Goal: Task Accomplishment & Management: Use online tool/utility

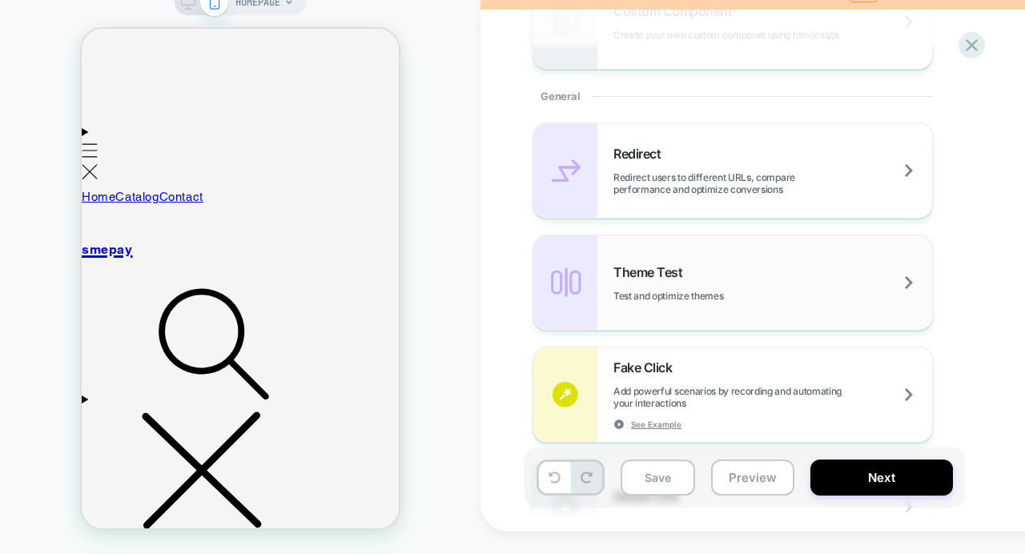
scroll to position [620, 0]
click at [658, 271] on span "Theme Test" at bounding box center [651, 271] width 77 height 16
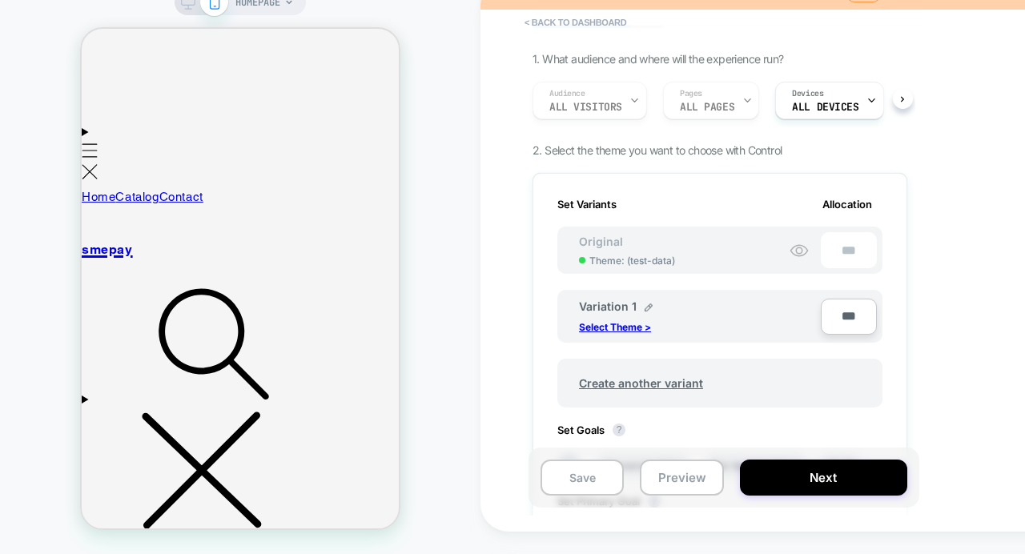
scroll to position [110, 0]
click at [629, 324] on p "Select Theme >" at bounding box center [615, 325] width 72 height 12
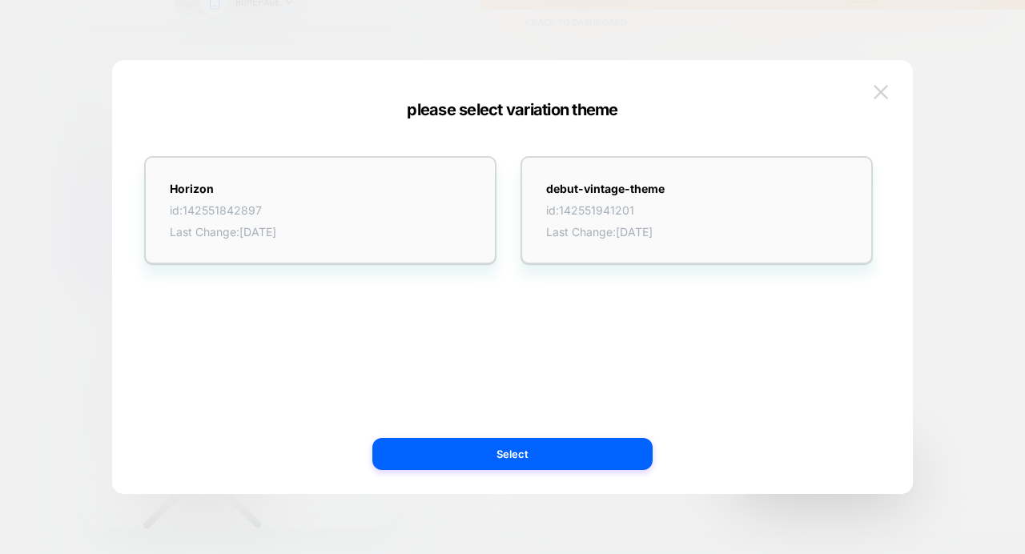
click at [887, 89] on img at bounding box center [881, 92] width 14 height 14
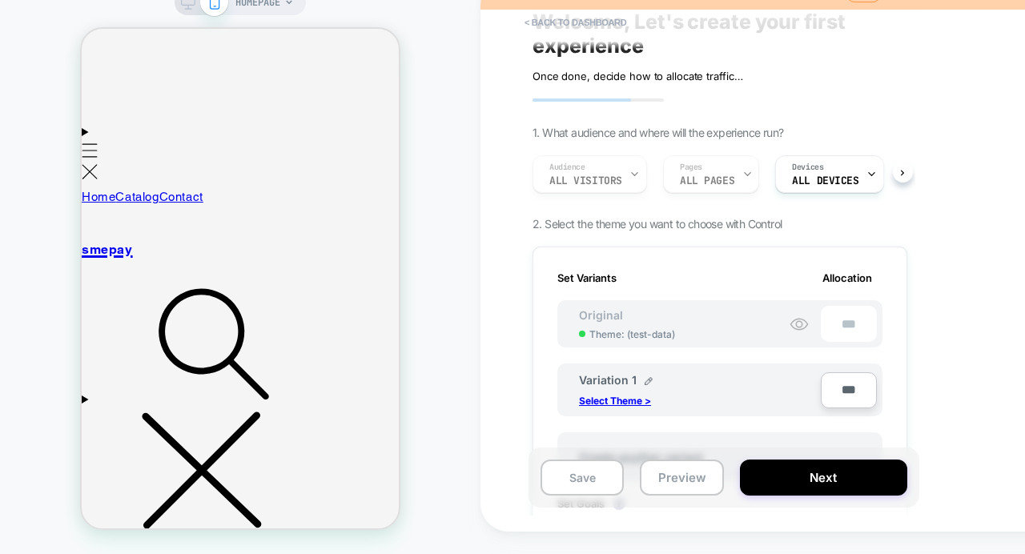
scroll to position [9, 0]
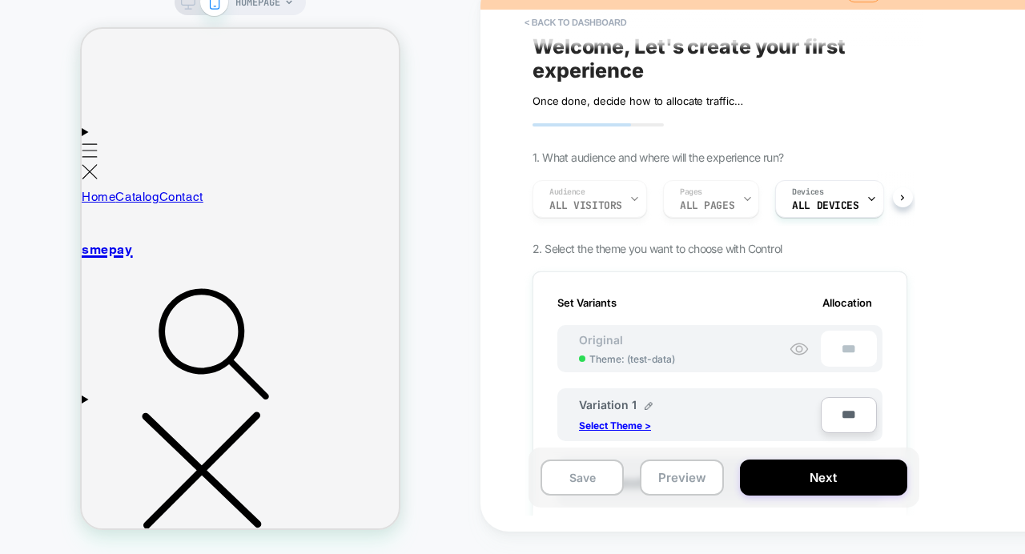
click at [490, 340] on div "< back to dashboard Welcome, Let's create your first experience Click to edit e…" at bounding box center [833, 255] width 705 height 554
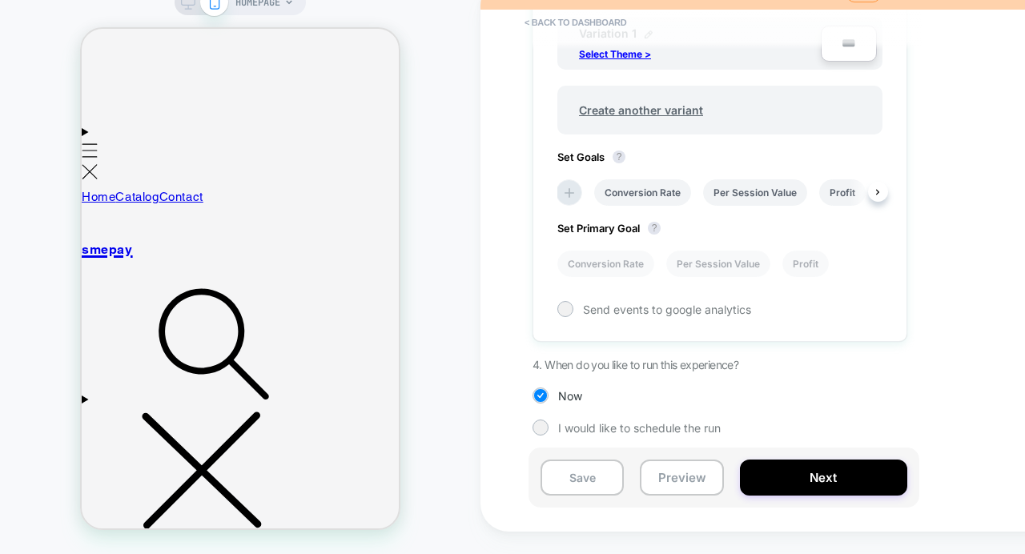
scroll to position [0, 0]
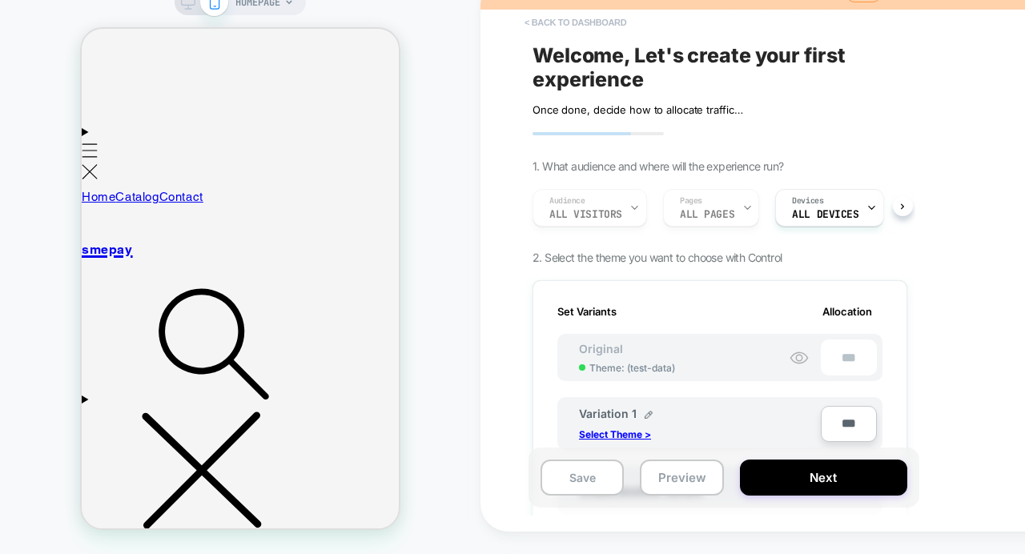
click at [530, 21] on button "< back to dashboard" at bounding box center [576, 23] width 118 height 26
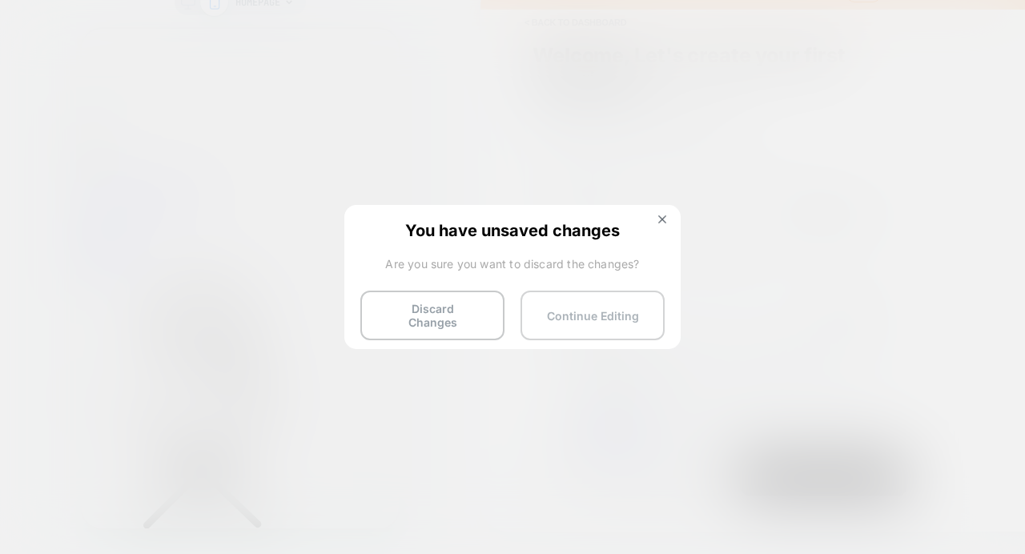
click at [548, 316] on button "Continue Editing" at bounding box center [593, 316] width 144 height 50
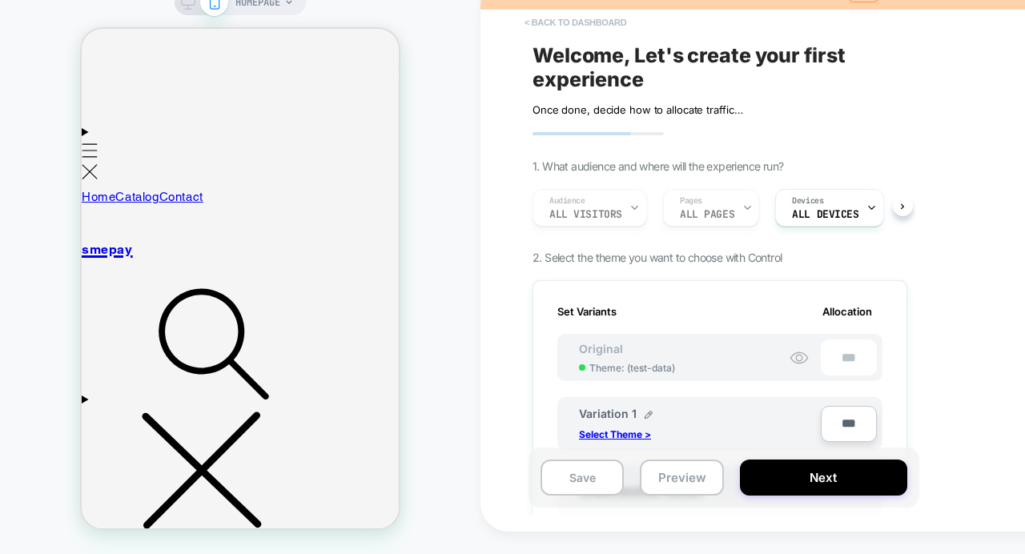
click at [545, 28] on button "< back to dashboard" at bounding box center [576, 23] width 118 height 26
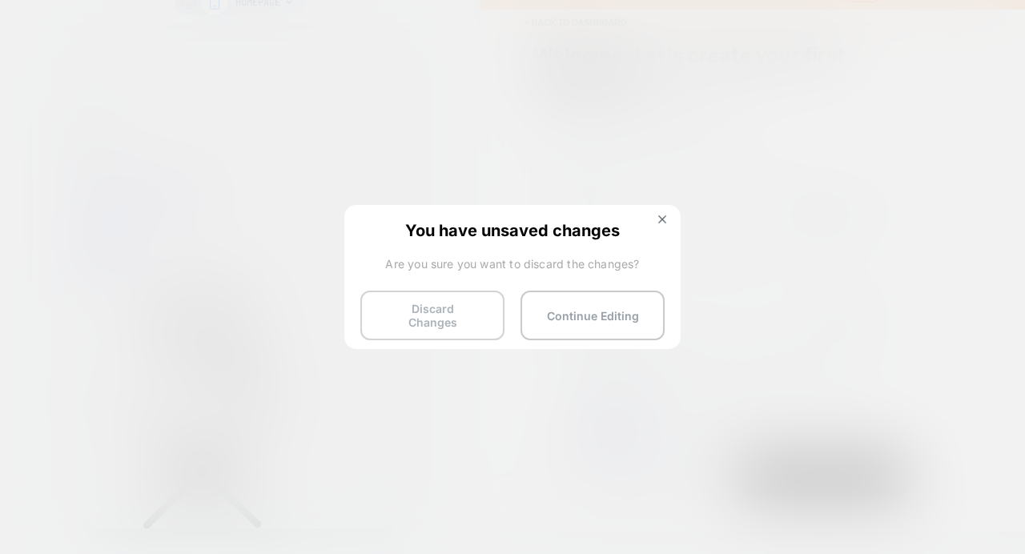
click at [456, 313] on button "Discard Changes" at bounding box center [432, 316] width 144 height 50
